Goal: Task Accomplishment & Management: Use online tool/utility

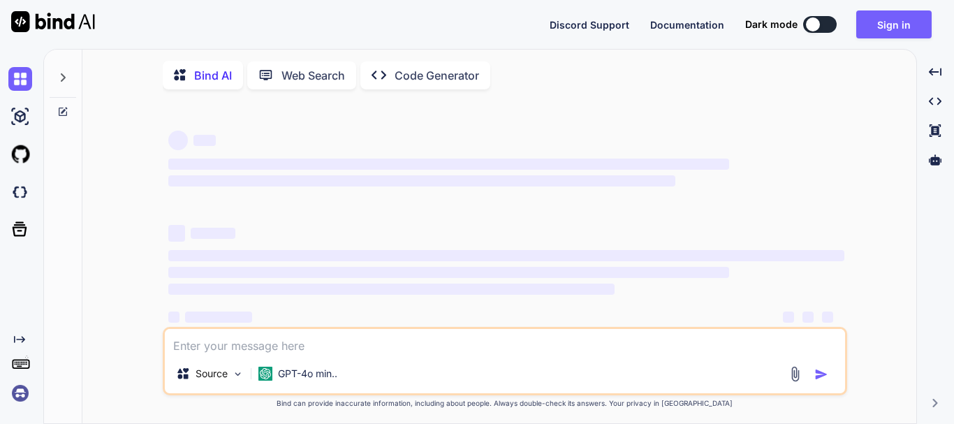
type textarea "x"
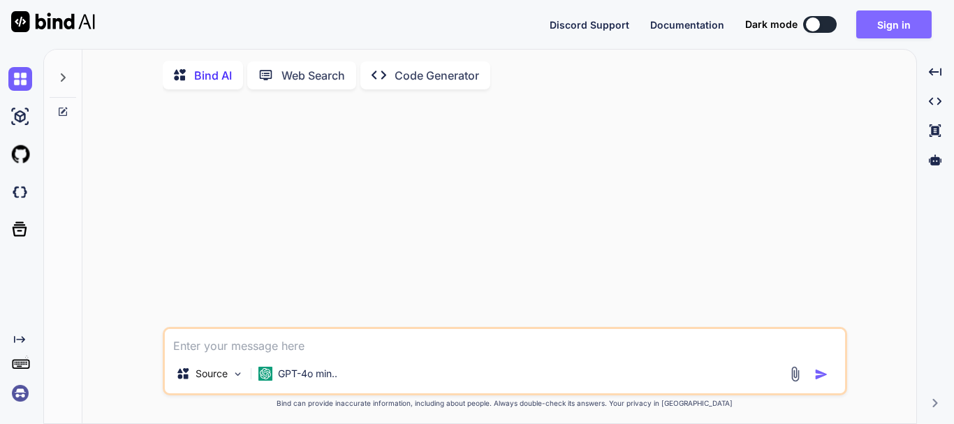
click at [901, 18] on button "Sign in" at bounding box center [893, 24] width 75 height 28
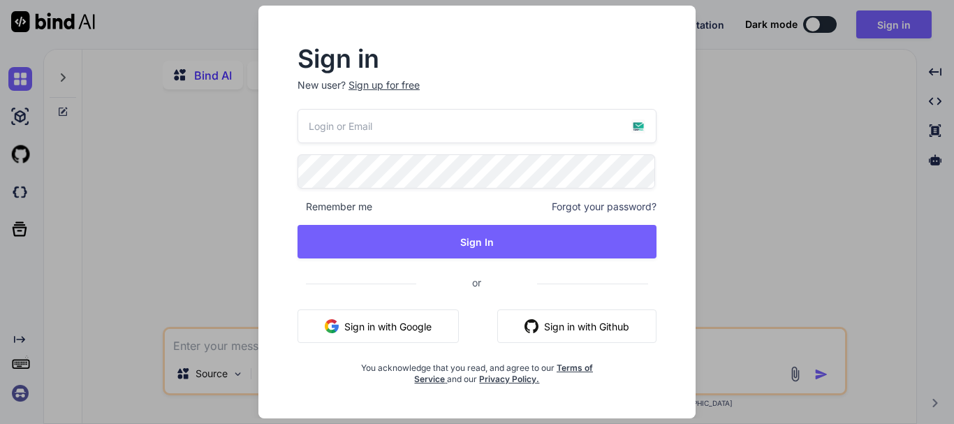
click at [393, 323] on button "Sign in with Google" at bounding box center [377, 326] width 161 height 34
click at [491, 119] on input "email" at bounding box center [476, 126] width 359 height 34
type input "a"
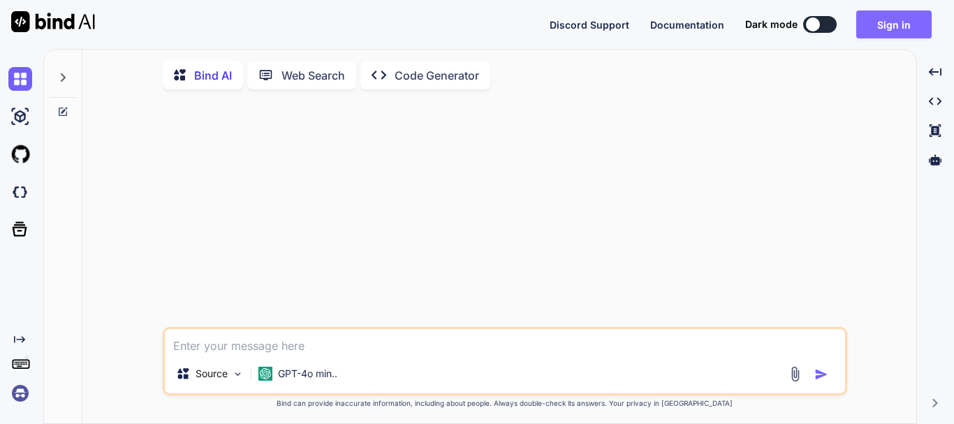
click at [897, 15] on button "Sign in" at bounding box center [893, 24] width 75 height 28
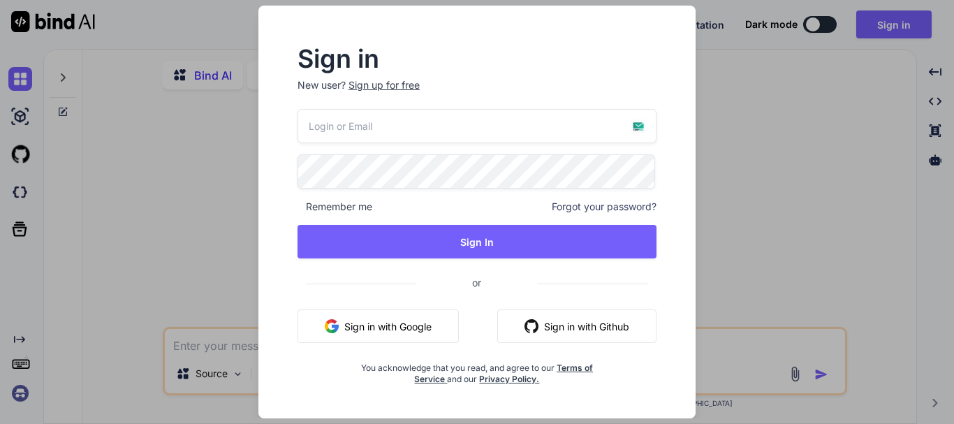
click at [384, 128] on input "email" at bounding box center [476, 126] width 359 height 34
type input "[EMAIL_ADDRESS],com"
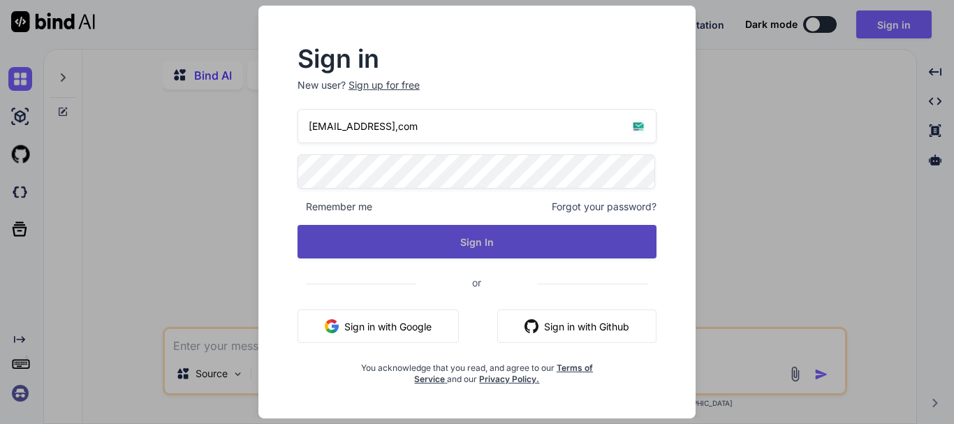
click at [490, 239] on button "Sign In" at bounding box center [476, 242] width 359 height 34
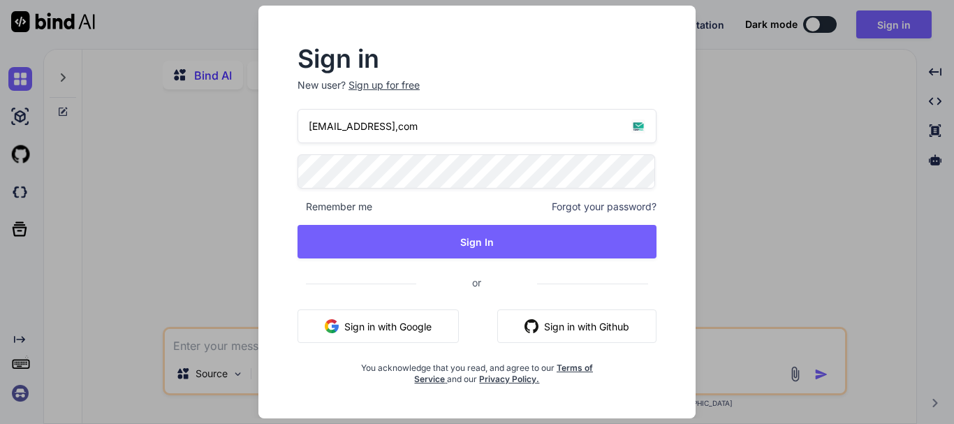
click at [797, 209] on div "Sign in New user? Sign up for free [EMAIL_ADDRESS],com Remember me Forgot your …" at bounding box center [477, 212] width 954 height 424
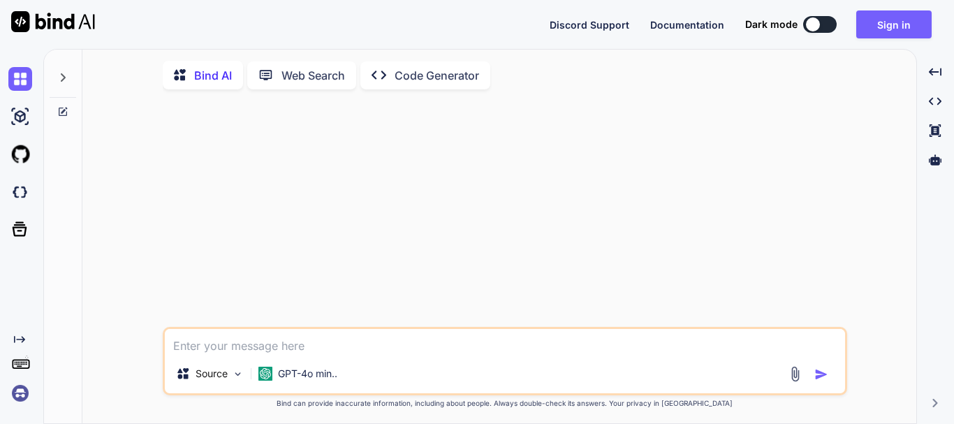
click at [466, 344] on textarea at bounding box center [505, 341] width 680 height 25
type textarea "s"
type textarea "x"
paste textarea "سلام من یه کد پایتون دارم میخوام برسی کنی و نقایص اونوبگیری ممنون میشم"
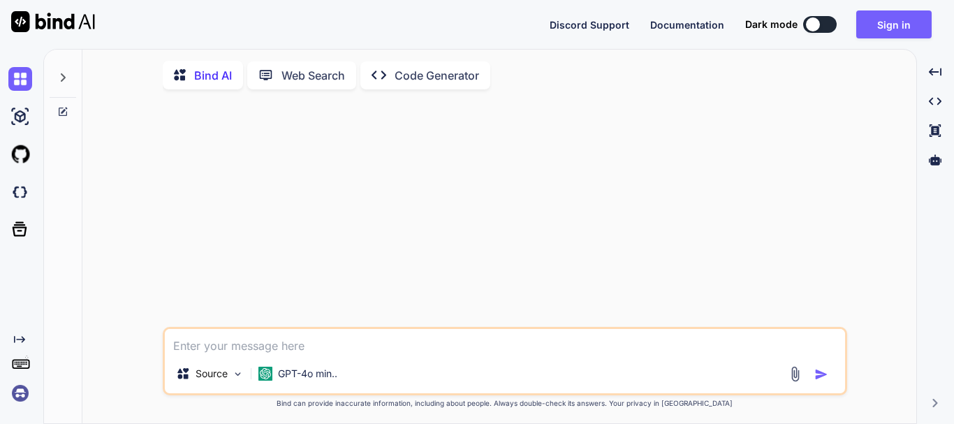
type textarea "سلام من یه کد پایتون دارم میخوام برسی کنی و نقایص اونوبگیری ممنون میشم"
type textarea "x"
type textarea "سلام من یه کد پایتون دارم میخوام برسی کنی و نقایص اونوبگیری ممنون میشم"
click at [816, 376] on img "button" at bounding box center [821, 374] width 14 height 14
type textarea "x"
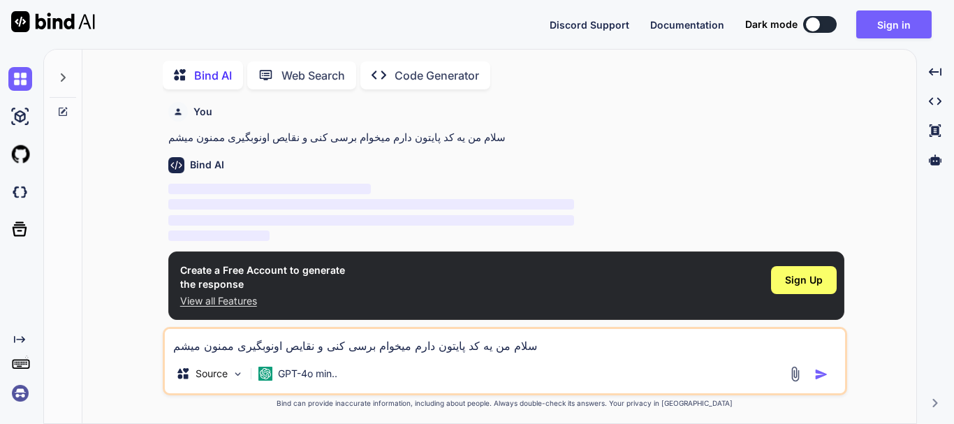
scroll to position [6, 0]
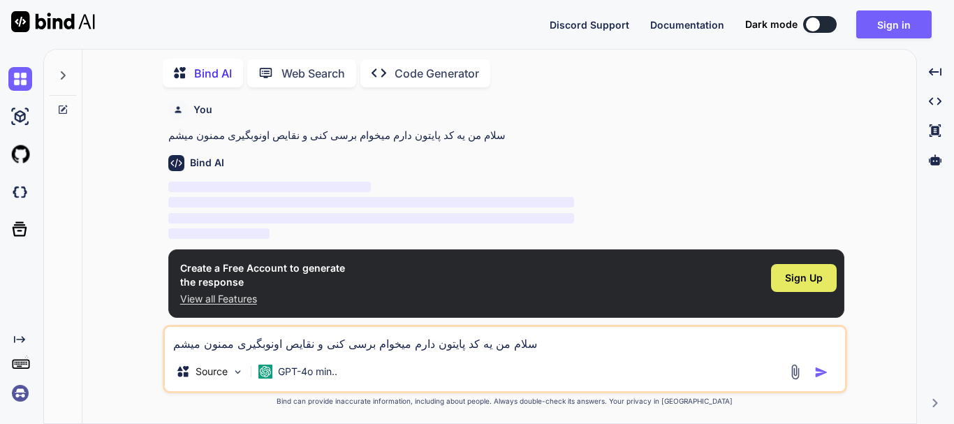
click at [797, 272] on span "Sign Up" at bounding box center [804, 278] width 38 height 14
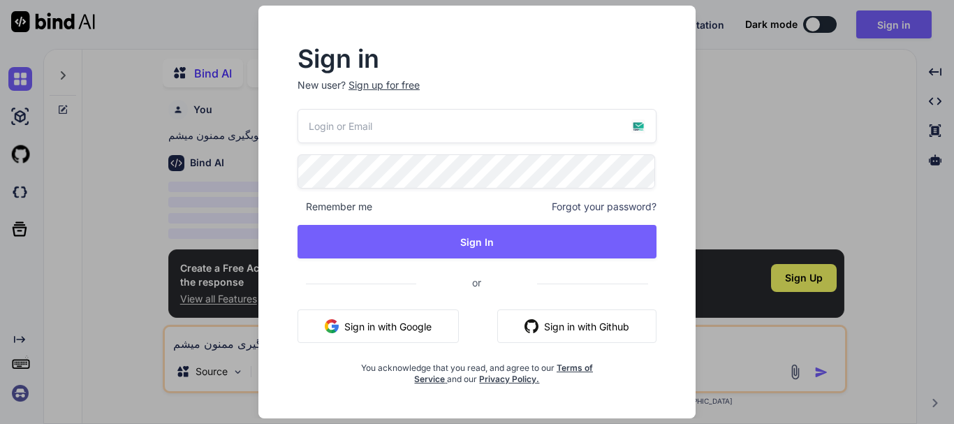
click at [562, 323] on button "Sign in with Github" at bounding box center [576, 326] width 159 height 34
click at [768, 149] on div "Sign in New user? Sign up for free Remember me Forgot your password? Sign In or…" at bounding box center [477, 212] width 954 height 424
